Goal: Information Seeking & Learning: Learn about a topic

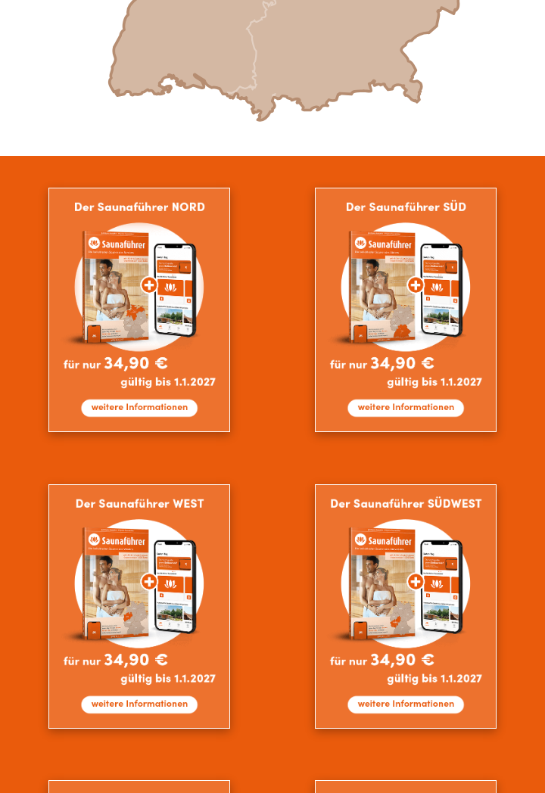
scroll to position [1117, 0]
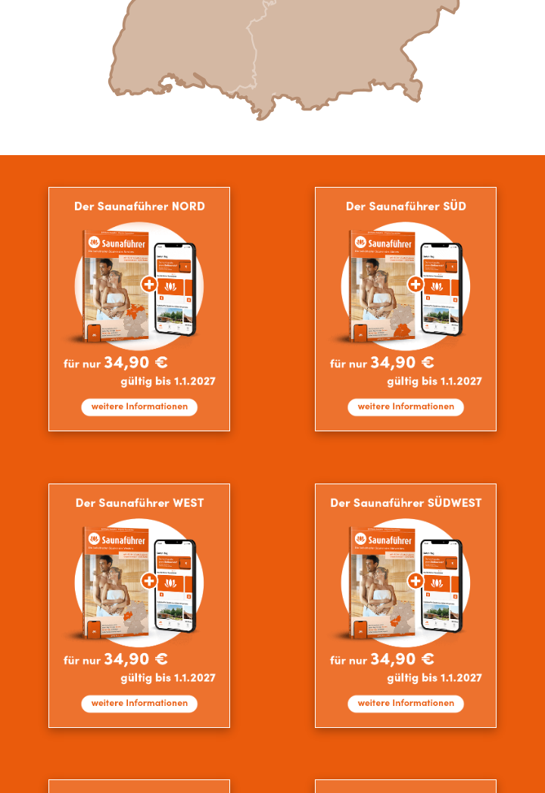
click at [156, 564] on img at bounding box center [139, 606] width 182 height 245
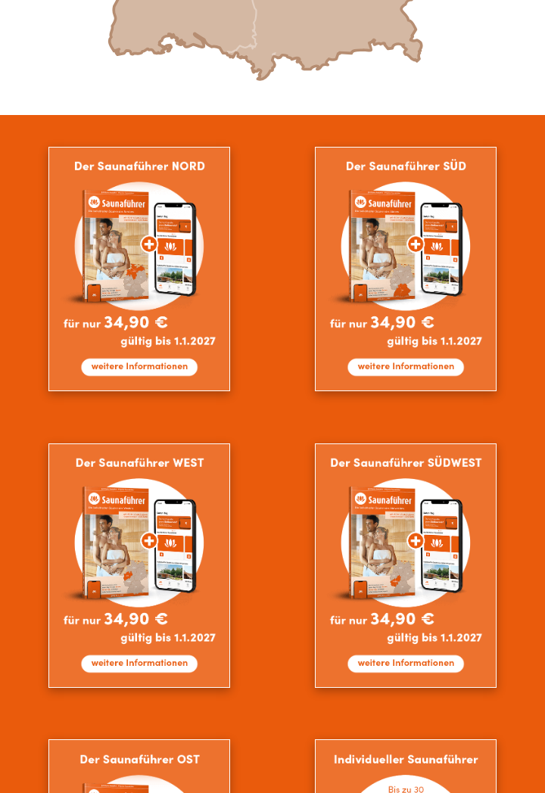
scroll to position [1166, 0]
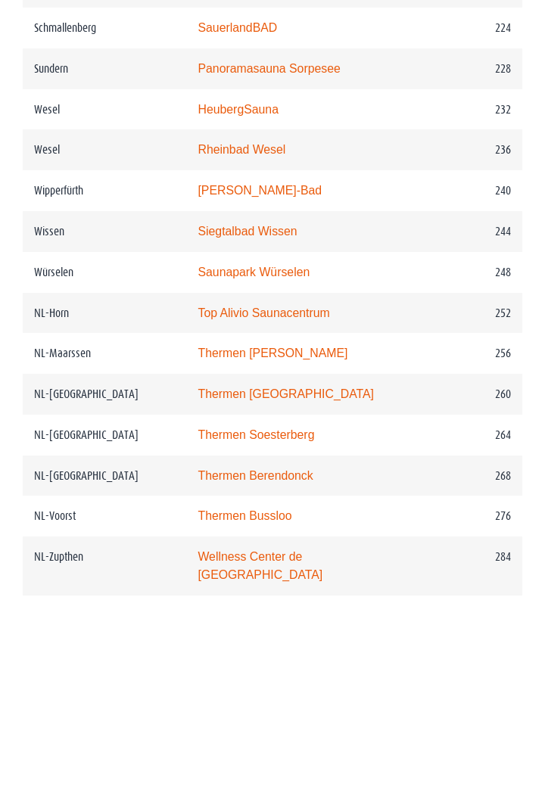
scroll to position [3441, 0]
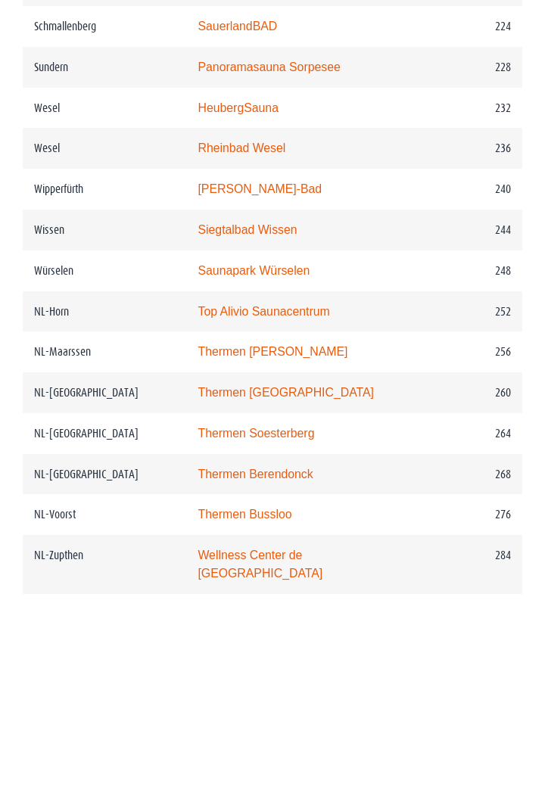
click at [306, 305] on link "Top Alivio Saunacentrum" at bounding box center [264, 311] width 132 height 13
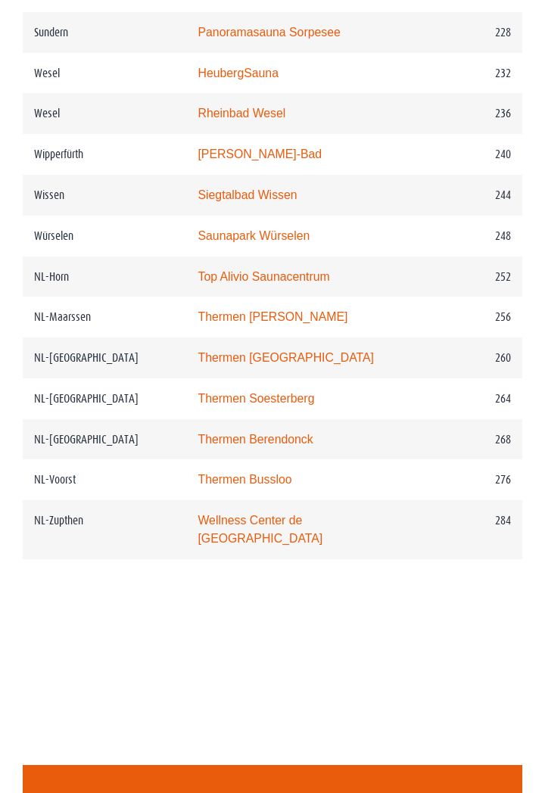
scroll to position [3489, 0]
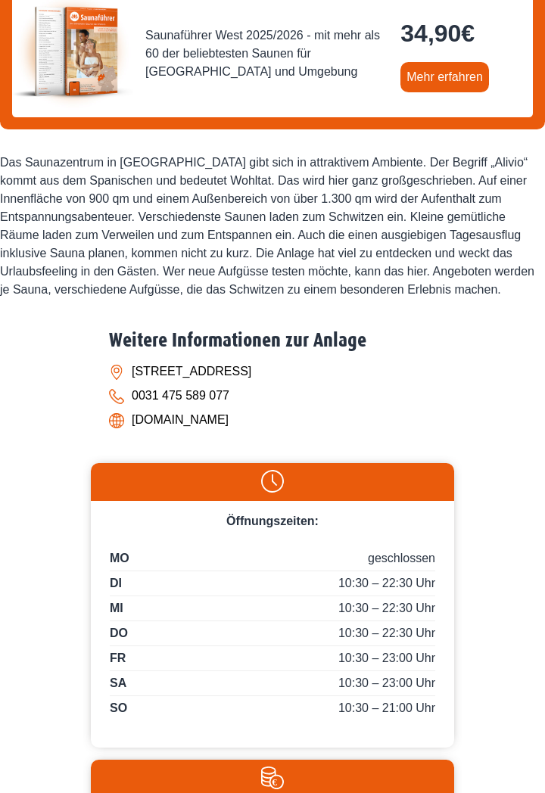
scroll to position [572, 0]
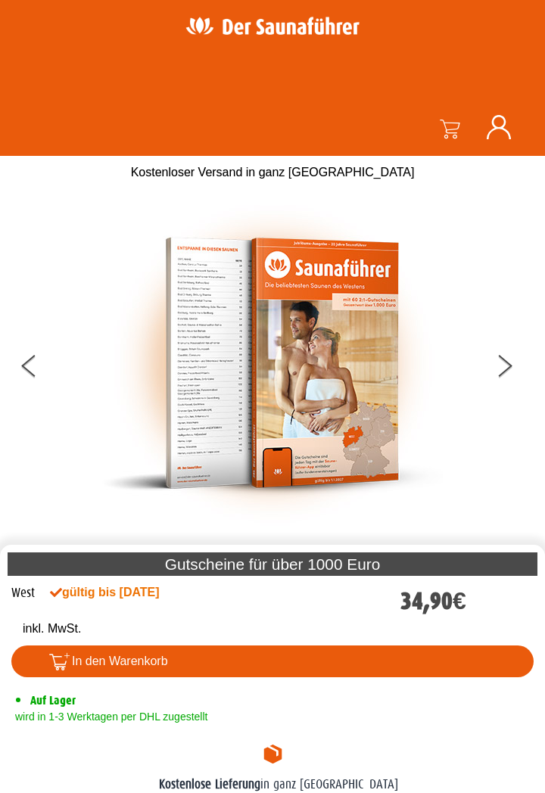
click at [520, 363] on button at bounding box center [514, 369] width 38 height 38
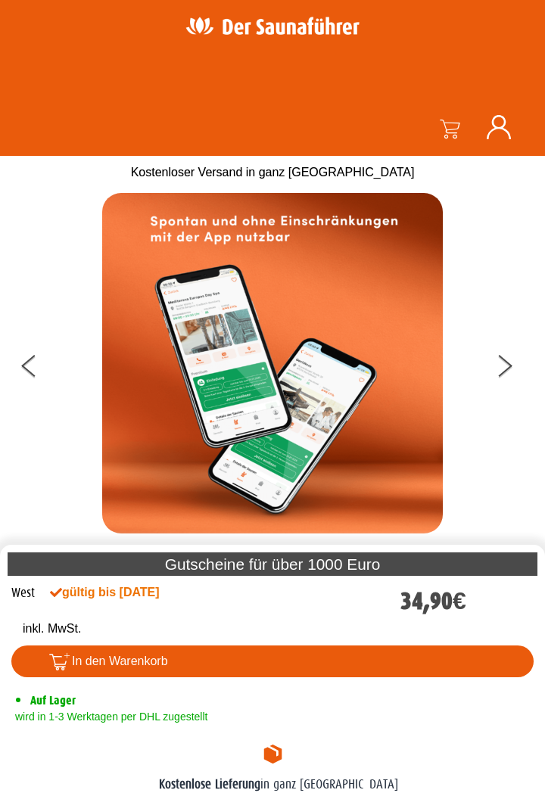
click at [506, 362] on button at bounding box center [514, 369] width 38 height 38
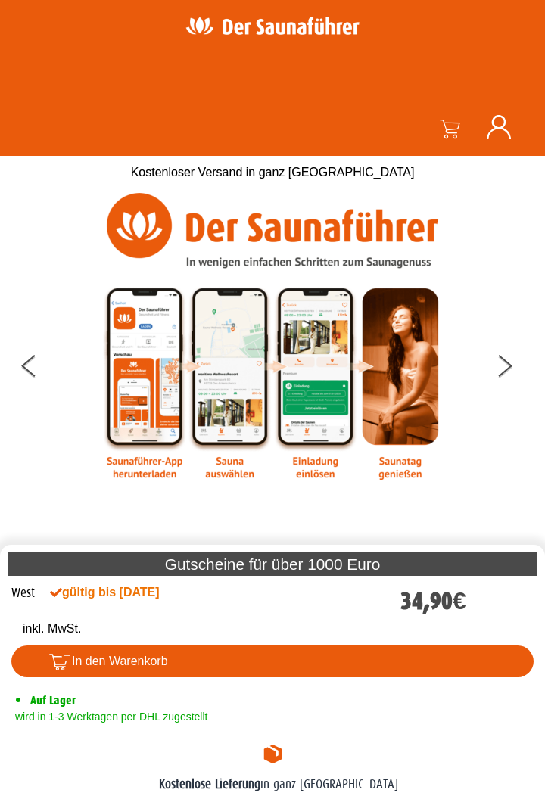
click at [507, 362] on button at bounding box center [514, 369] width 38 height 38
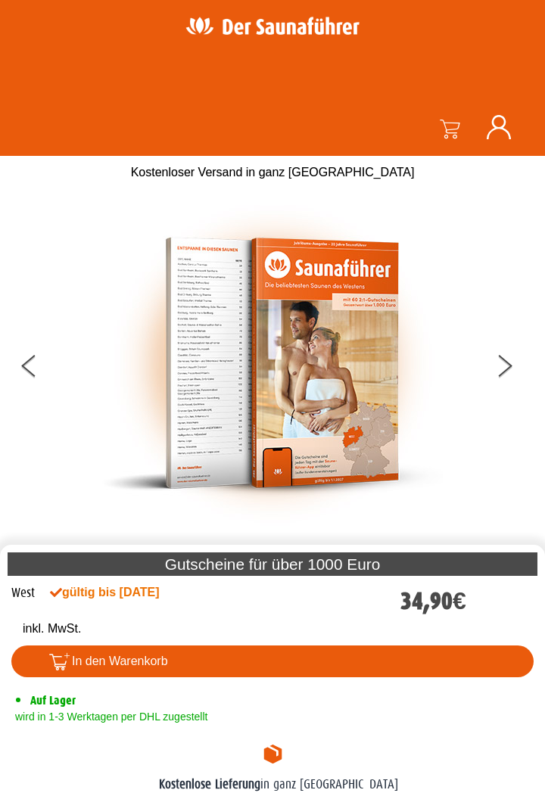
click at [517, 358] on button at bounding box center [514, 369] width 38 height 38
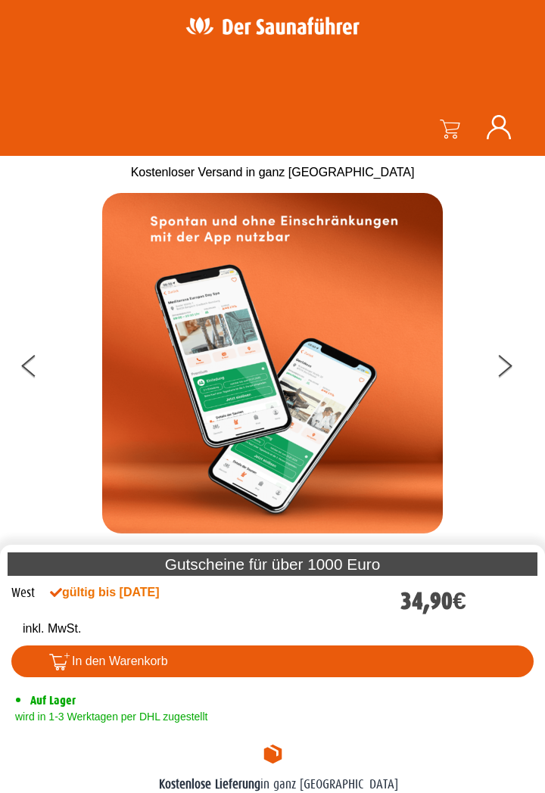
click at [519, 355] on button at bounding box center [514, 369] width 38 height 38
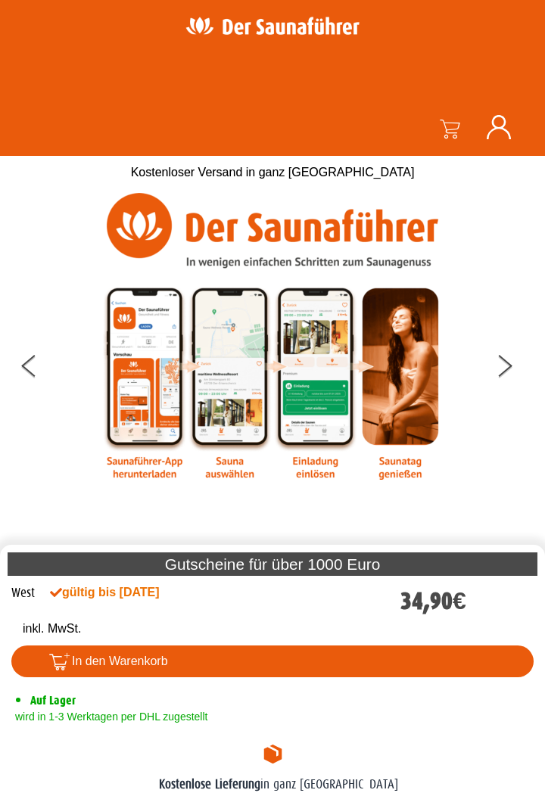
click at [519, 356] on button at bounding box center [514, 369] width 38 height 38
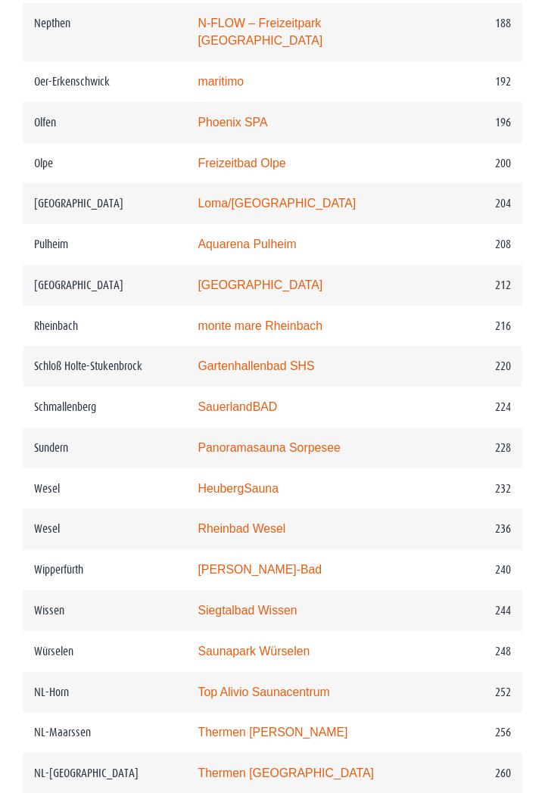
scroll to position [3069, 0]
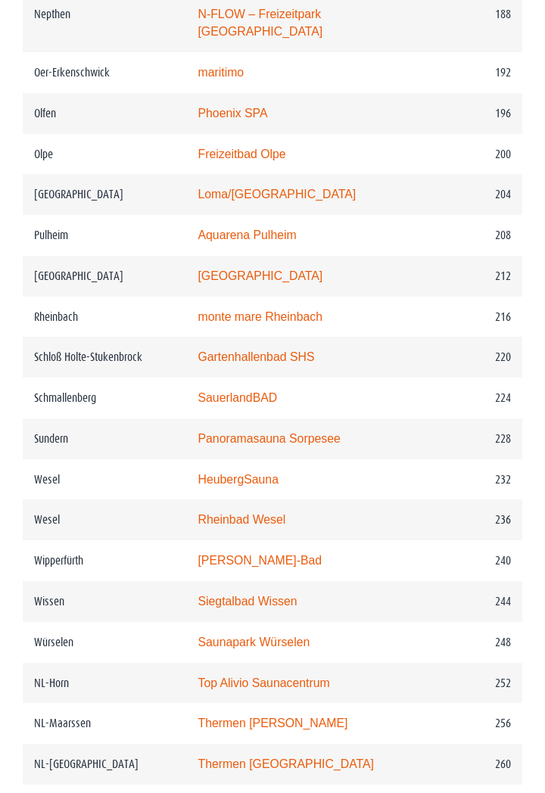
click at [360, 714] on td "Thermen Maarssen" at bounding box center [309, 723] width 246 height 41
click at [282, 717] on link "Thermen Maarssen" at bounding box center [273, 723] width 150 height 13
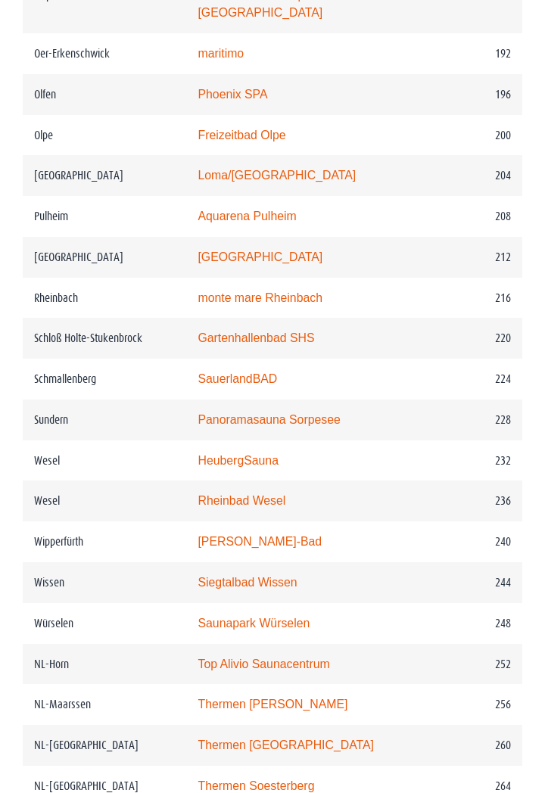
scroll to position [3118, 0]
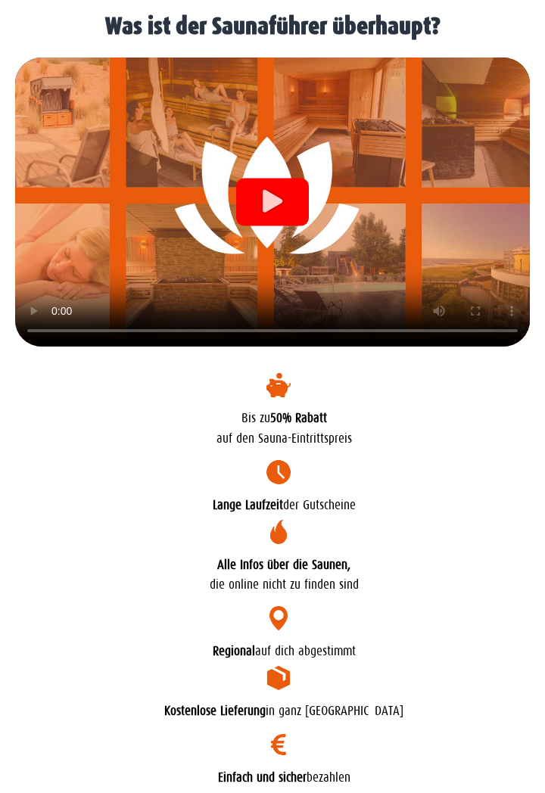
scroll to position [3473, 0]
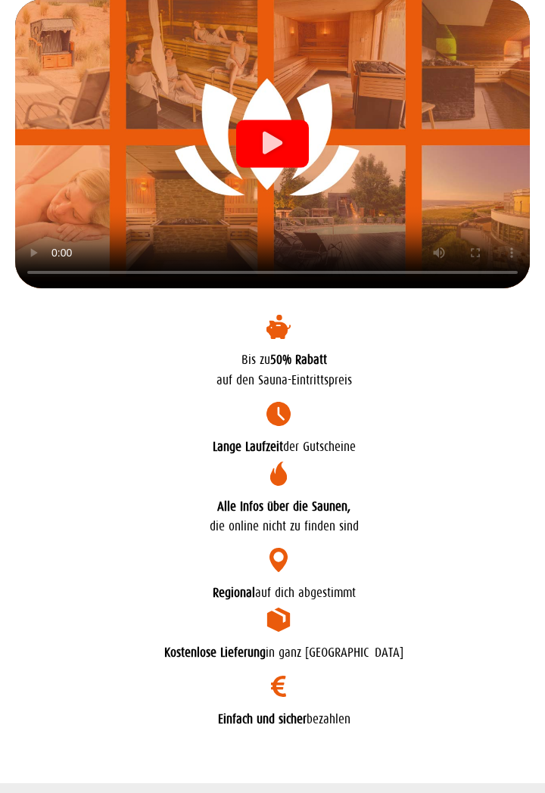
scroll to position [3448, 0]
